Goal: Navigation & Orientation: Go to known website

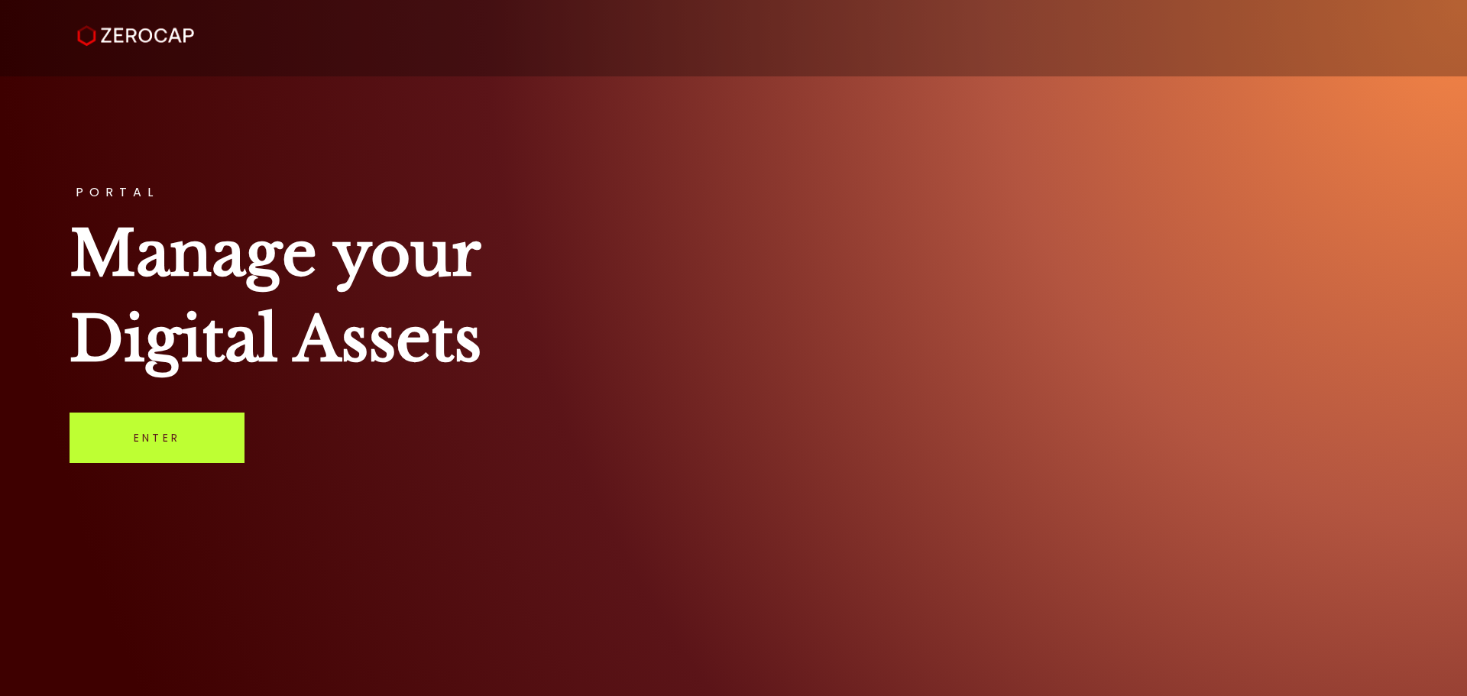
click at [158, 432] on link "Enter" at bounding box center [157, 438] width 175 height 50
